Goal: Find specific page/section: Find specific page/section

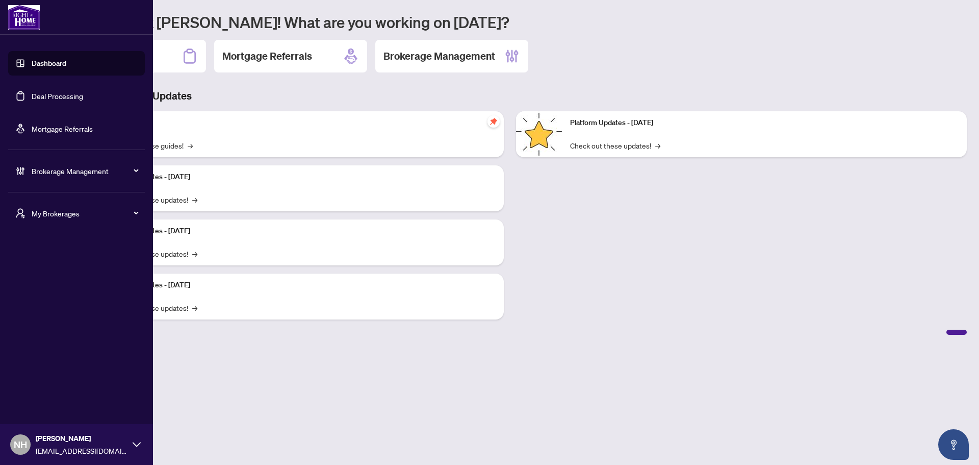
click at [72, 215] on span "My Brokerages" at bounding box center [85, 213] width 106 height 11
click at [71, 254] on span "RAHR" at bounding box center [79, 253] width 116 height 11
